Goal: Information Seeking & Learning: Check status

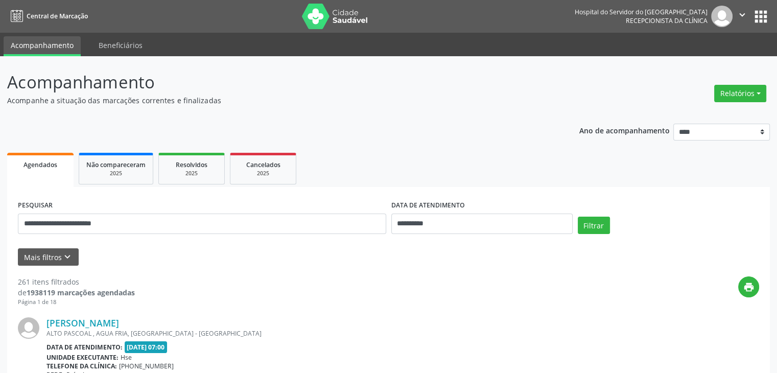
type input "**********"
click at [578, 217] on button "Filtrar" at bounding box center [594, 225] width 32 height 17
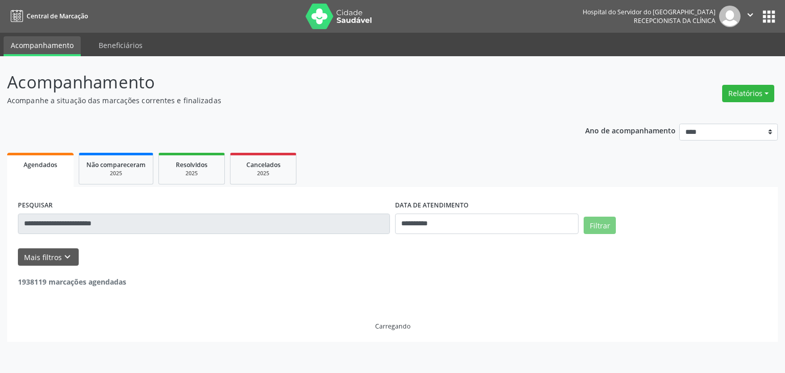
click at [454, 234] on div "**********" at bounding box center [486, 219] width 188 height 43
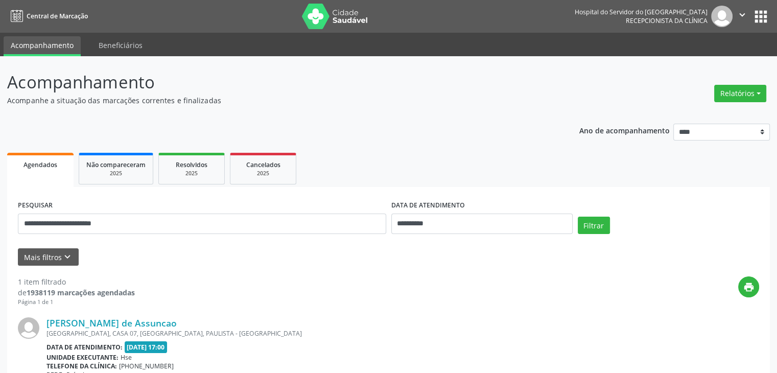
click at [148, 324] on link "[PERSON_NAME] de Assuncao" at bounding box center [111, 322] width 130 height 11
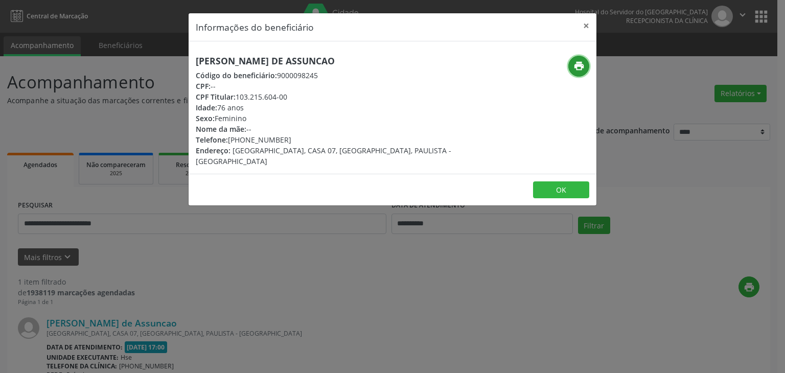
click at [574, 68] on icon "print" at bounding box center [578, 65] width 11 height 11
click at [568, 56] on button "print" at bounding box center [578, 66] width 21 height 21
drag, startPoint x: 243, startPoint y: 139, endPoint x: 283, endPoint y: 139, distance: 40.4
click at [283, 139] on div "Telefone: [PHONE_NUMBER]" at bounding box center [324, 139] width 257 height 11
copy div "98852-1951"
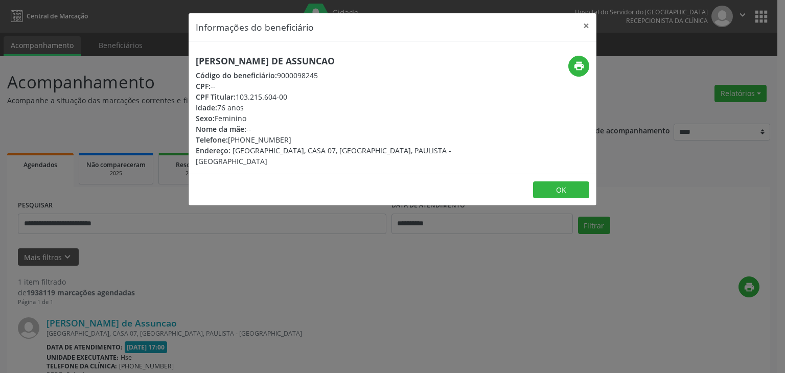
drag, startPoint x: 235, startPoint y: 95, endPoint x: 291, endPoint y: 95, distance: 55.7
click at [291, 95] on div "CPF Titular: 103.215.604-00" at bounding box center [324, 96] width 257 height 11
copy div "103.215.604-00"
click at [585, 28] on button "×" at bounding box center [586, 25] width 20 height 25
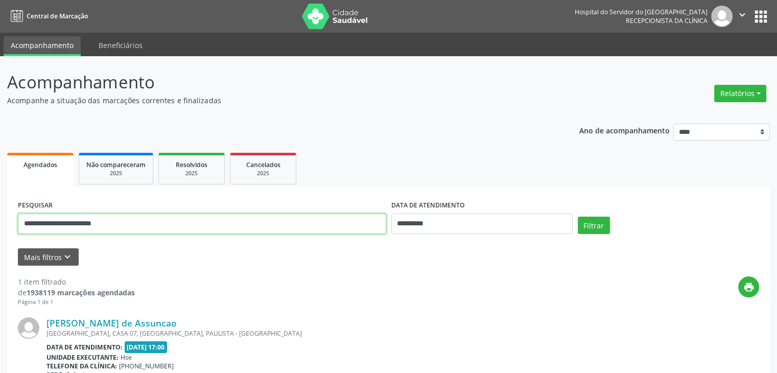
drag, startPoint x: 202, startPoint y: 221, endPoint x: 0, endPoint y: 238, distance: 203.0
click at [0, 238] on div "**********" at bounding box center [388, 268] width 777 height 424
paste input "text"
type input "**********"
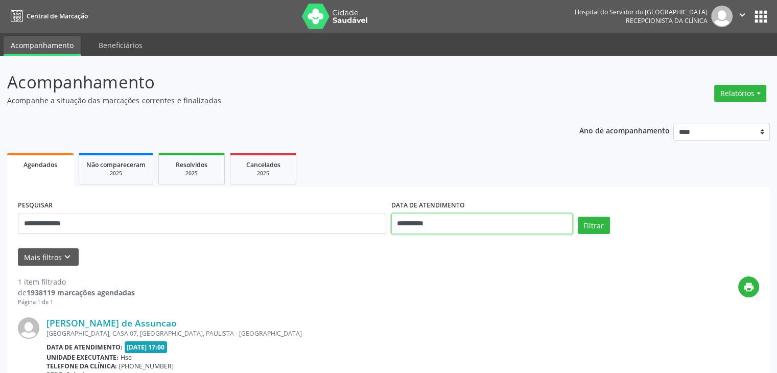
click at [407, 219] on input "**********" at bounding box center [481, 224] width 181 height 20
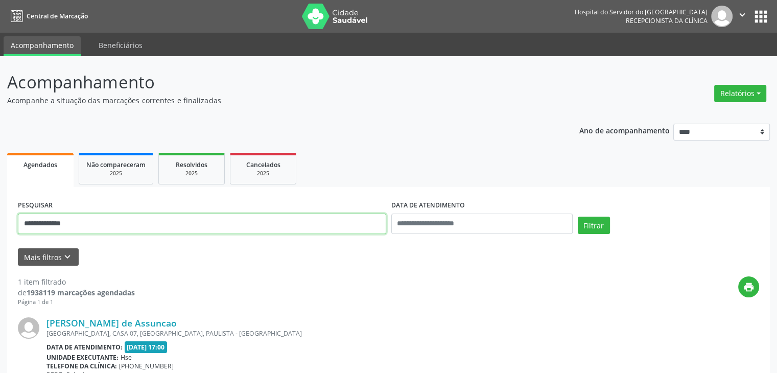
click at [374, 227] on input "**********" at bounding box center [202, 224] width 368 height 20
click at [578, 217] on button "Filtrar" at bounding box center [594, 225] width 32 height 17
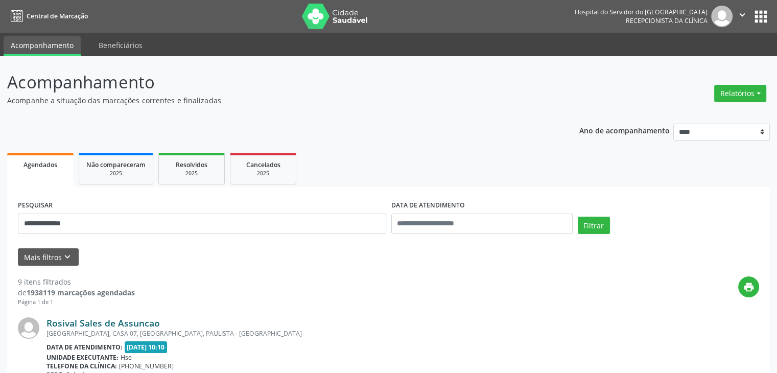
click at [82, 319] on link "Rosival Sales de Assuncao" at bounding box center [102, 322] width 113 height 11
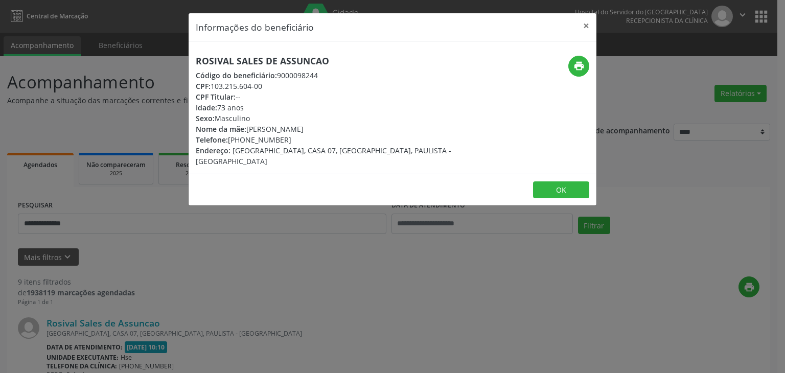
drag, startPoint x: 336, startPoint y: 60, endPoint x: 197, endPoint y: 58, distance: 138.9
click at [197, 58] on h5 "Rosival Sales de Assuncao" at bounding box center [324, 61] width 257 height 11
copy h5 "Rosival Sales de Assuncao"
click at [582, 26] on button "×" at bounding box center [586, 25] width 20 height 25
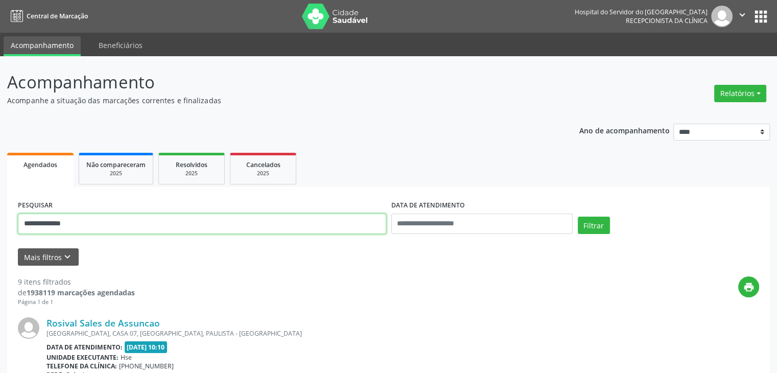
drag, startPoint x: 149, startPoint y: 220, endPoint x: 0, endPoint y: 227, distance: 149.3
type input "**********"
click at [578, 217] on button "Filtrar" at bounding box center [594, 225] width 32 height 17
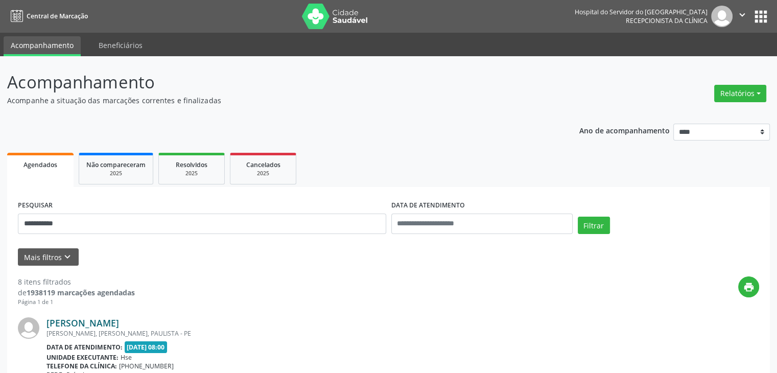
click at [112, 319] on link "[PERSON_NAME]" at bounding box center [82, 322] width 73 height 11
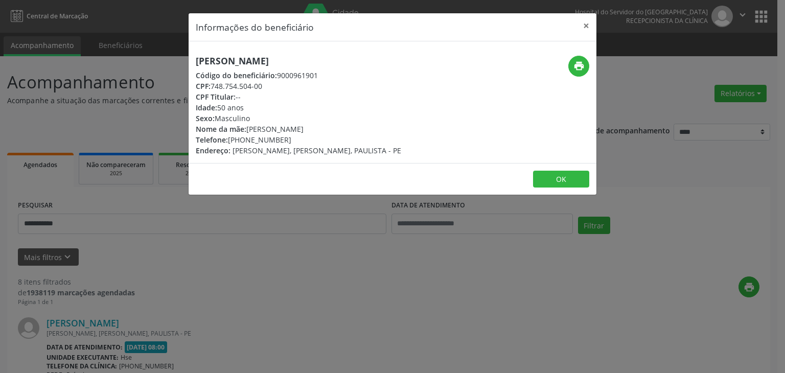
drag, startPoint x: 195, startPoint y: 59, endPoint x: 330, endPoint y: 56, distance: 135.4
click at [330, 56] on h5 "[PERSON_NAME]" at bounding box center [298, 61] width 205 height 11
copy h5 "[PERSON_NAME]"
drag, startPoint x: 242, startPoint y: 141, endPoint x: 292, endPoint y: 139, distance: 50.6
click at [292, 139] on div "Telefone: [PHONE_NUMBER]" at bounding box center [298, 139] width 205 height 11
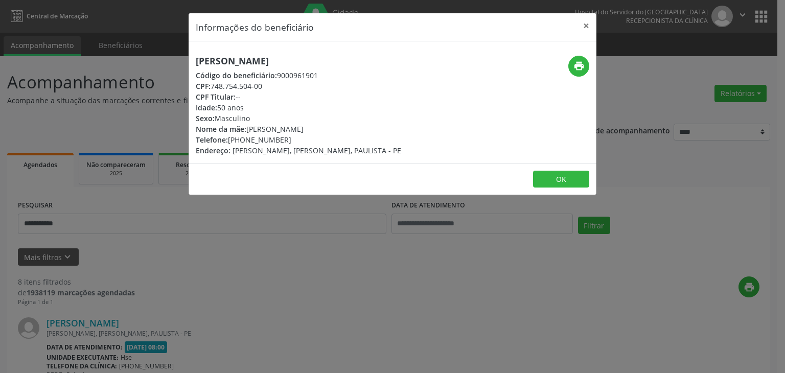
copy div "98556-4205"
drag, startPoint x: 212, startPoint y: 84, endPoint x: 273, endPoint y: 83, distance: 60.8
click at [273, 83] on div "CPF: 748.754.504-00" at bounding box center [298, 86] width 205 height 11
copy div "748.754.504-00"
click at [581, 63] on icon "print" at bounding box center [578, 65] width 11 height 11
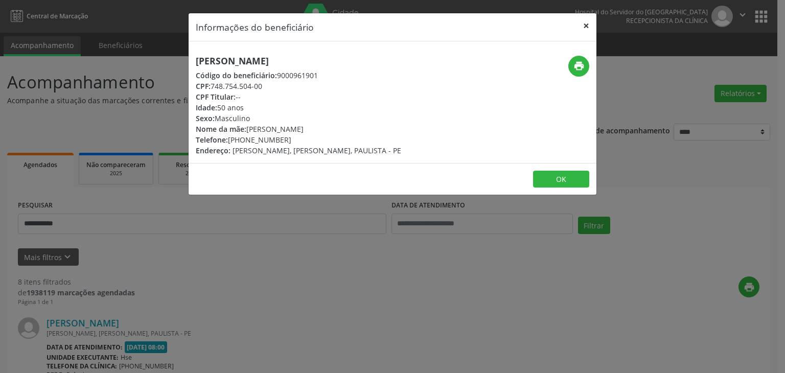
click at [588, 29] on button "×" at bounding box center [586, 25] width 20 height 25
